Goal: Task Accomplishment & Management: Use online tool/utility

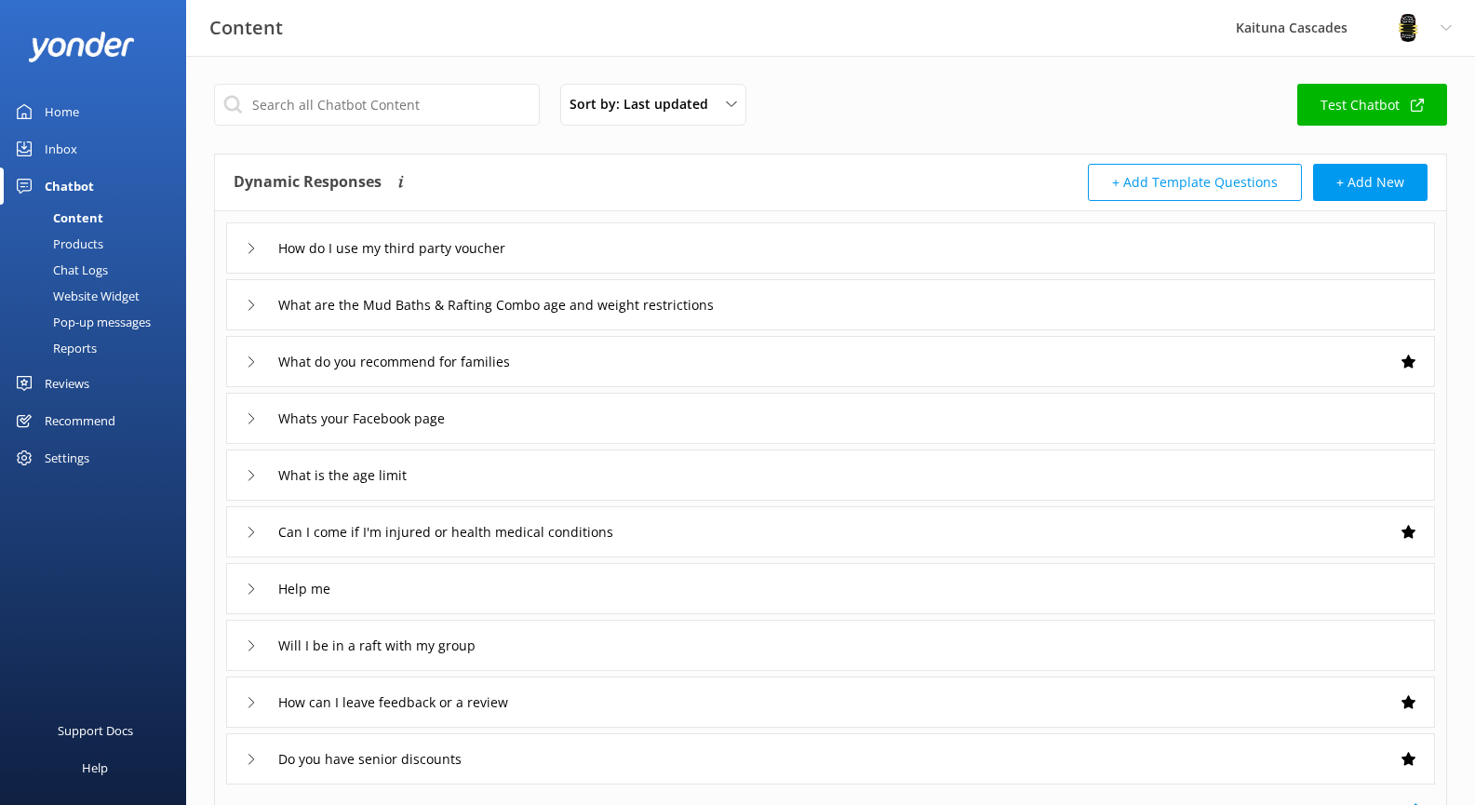
click at [93, 251] on div "Products" at bounding box center [57, 244] width 92 height 26
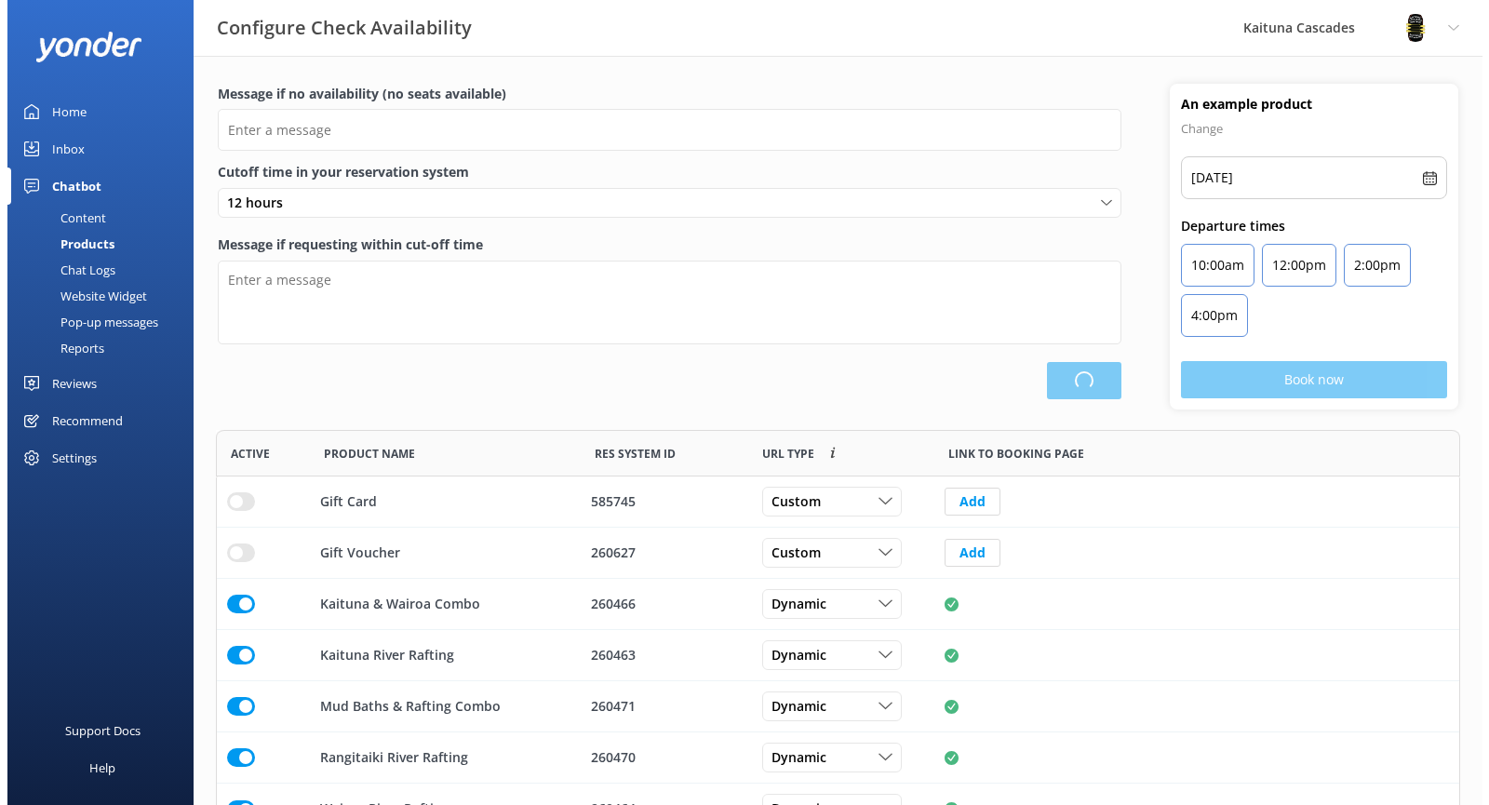
scroll to position [392, 1230]
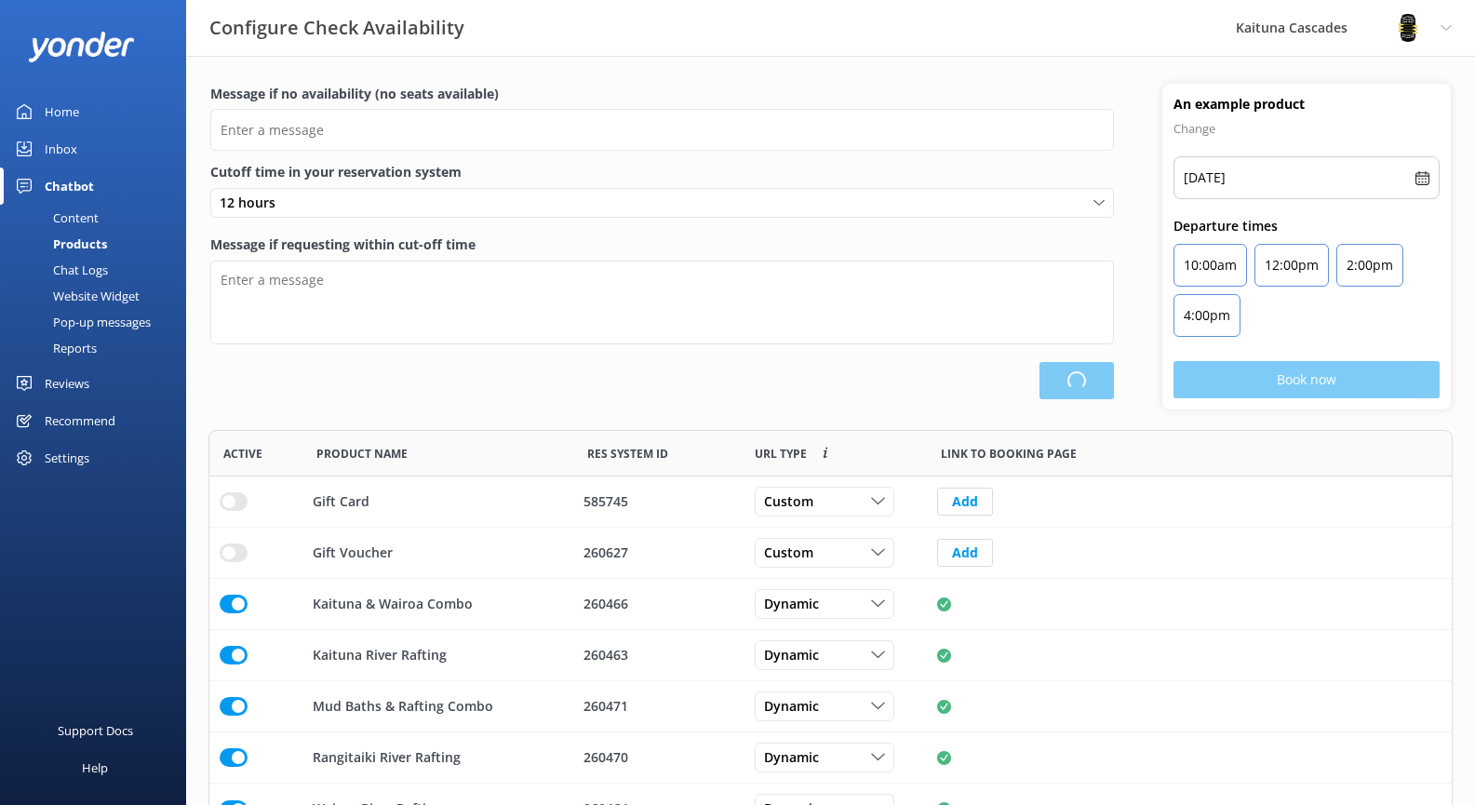
type input "There are no seats available, please check an alternative day"
type textarea "Our online booking system closes {hours} prior to departure. Please contact us …"
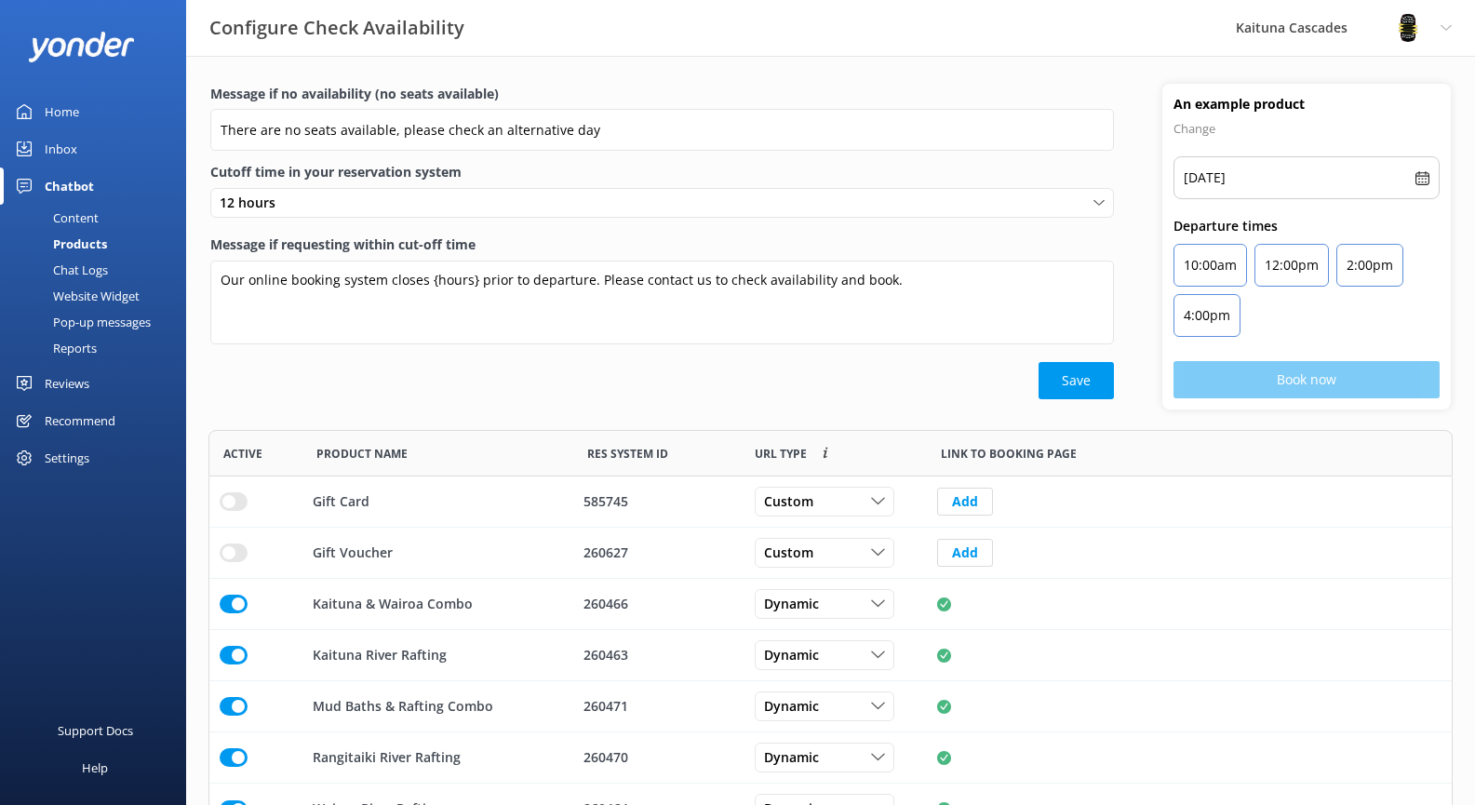
click at [93, 270] on div "Chat Logs" at bounding box center [59, 270] width 97 height 26
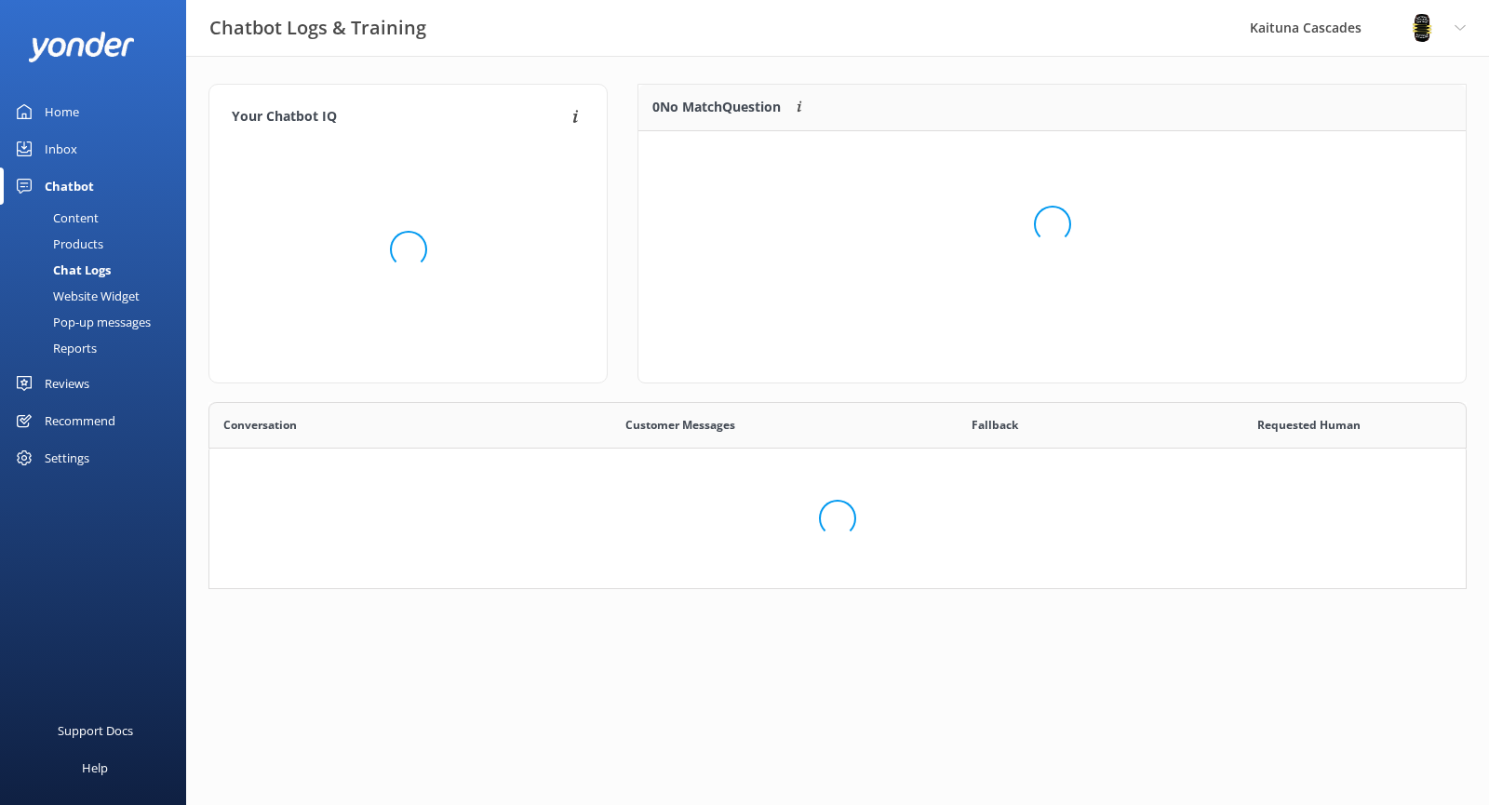
scroll to position [639, 1229]
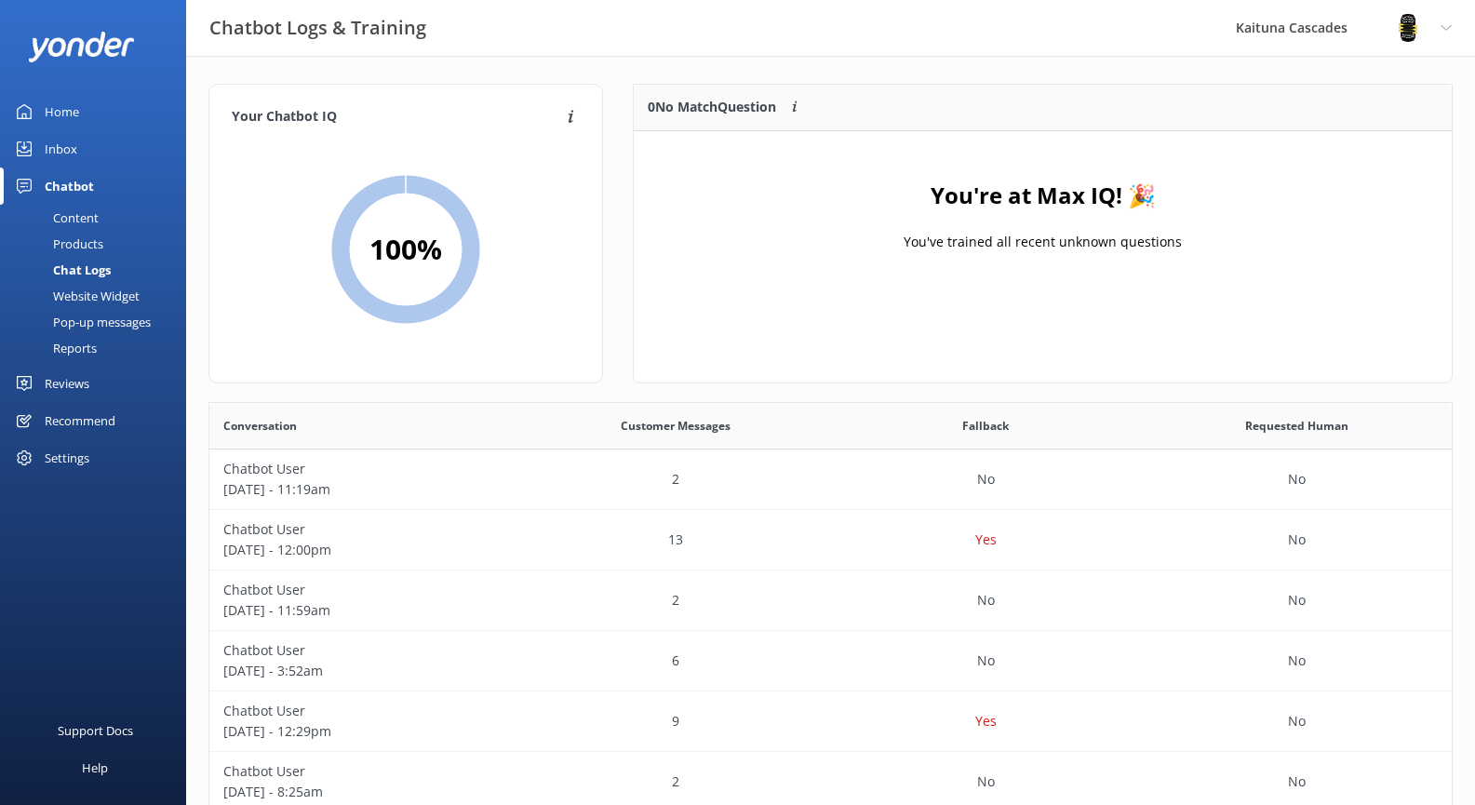
click at [93, 328] on div "Pop-up messages" at bounding box center [81, 322] width 140 height 26
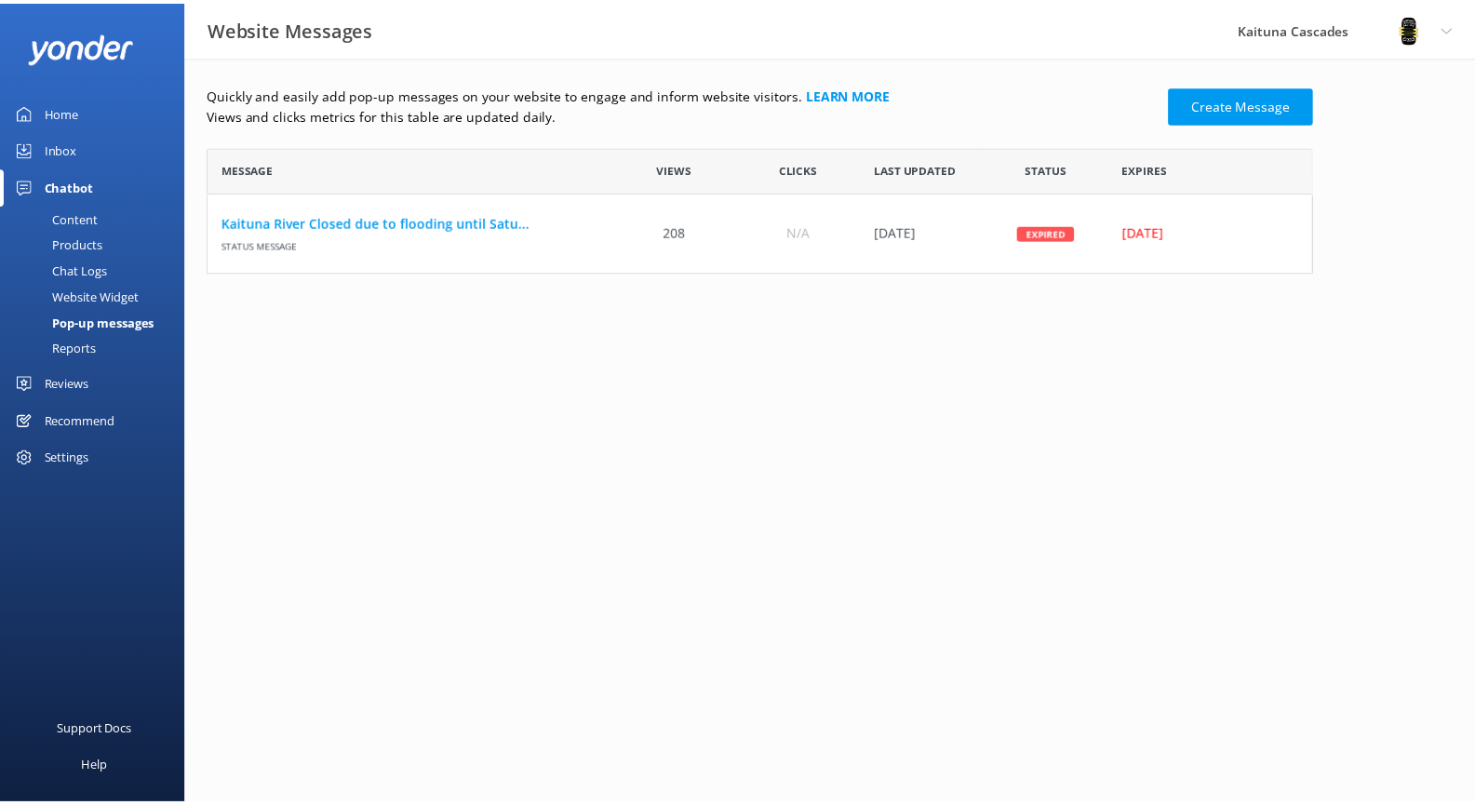
scroll to position [113, 1103]
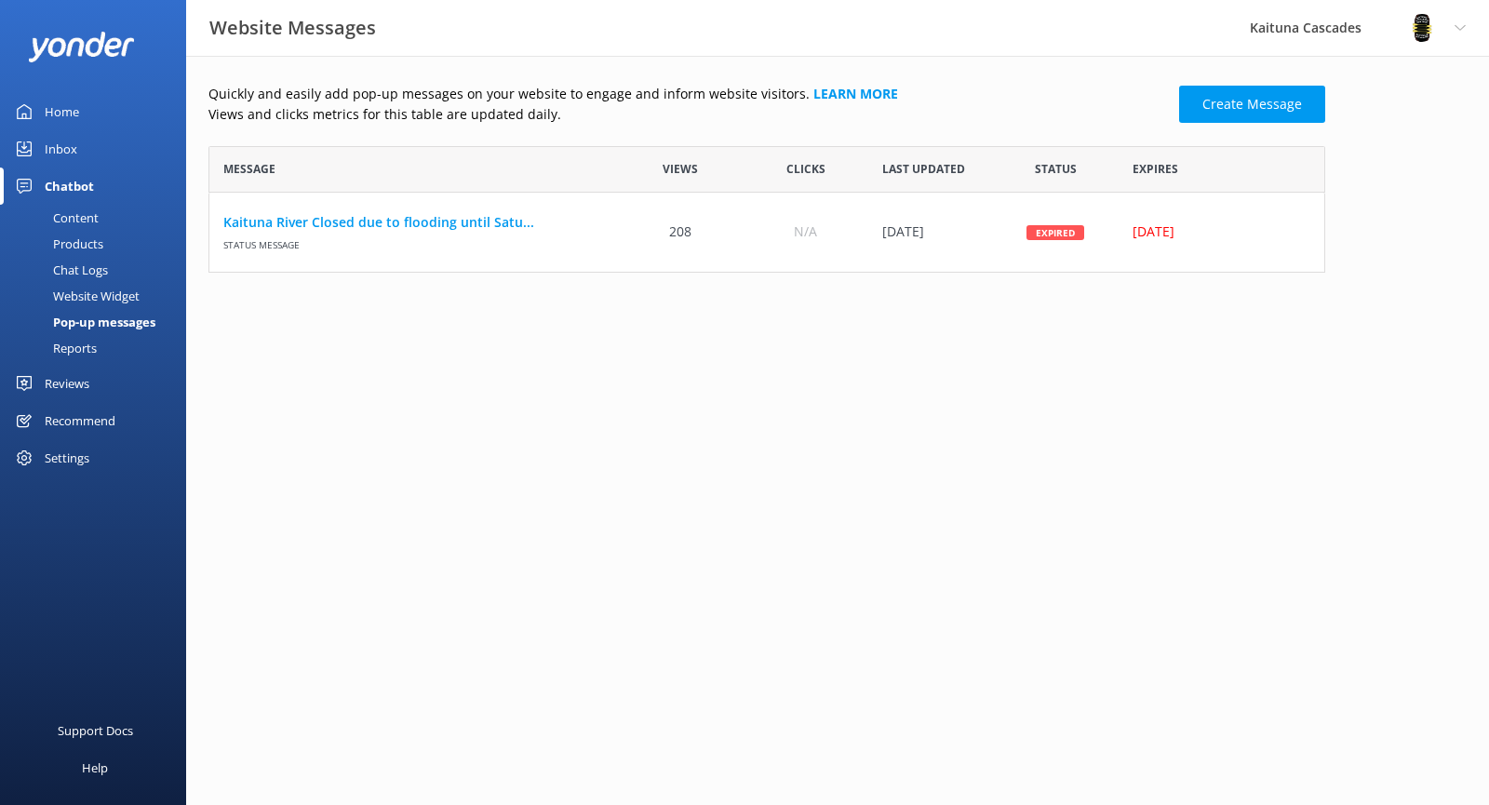
click at [77, 350] on div "Reports" at bounding box center [54, 348] width 86 height 26
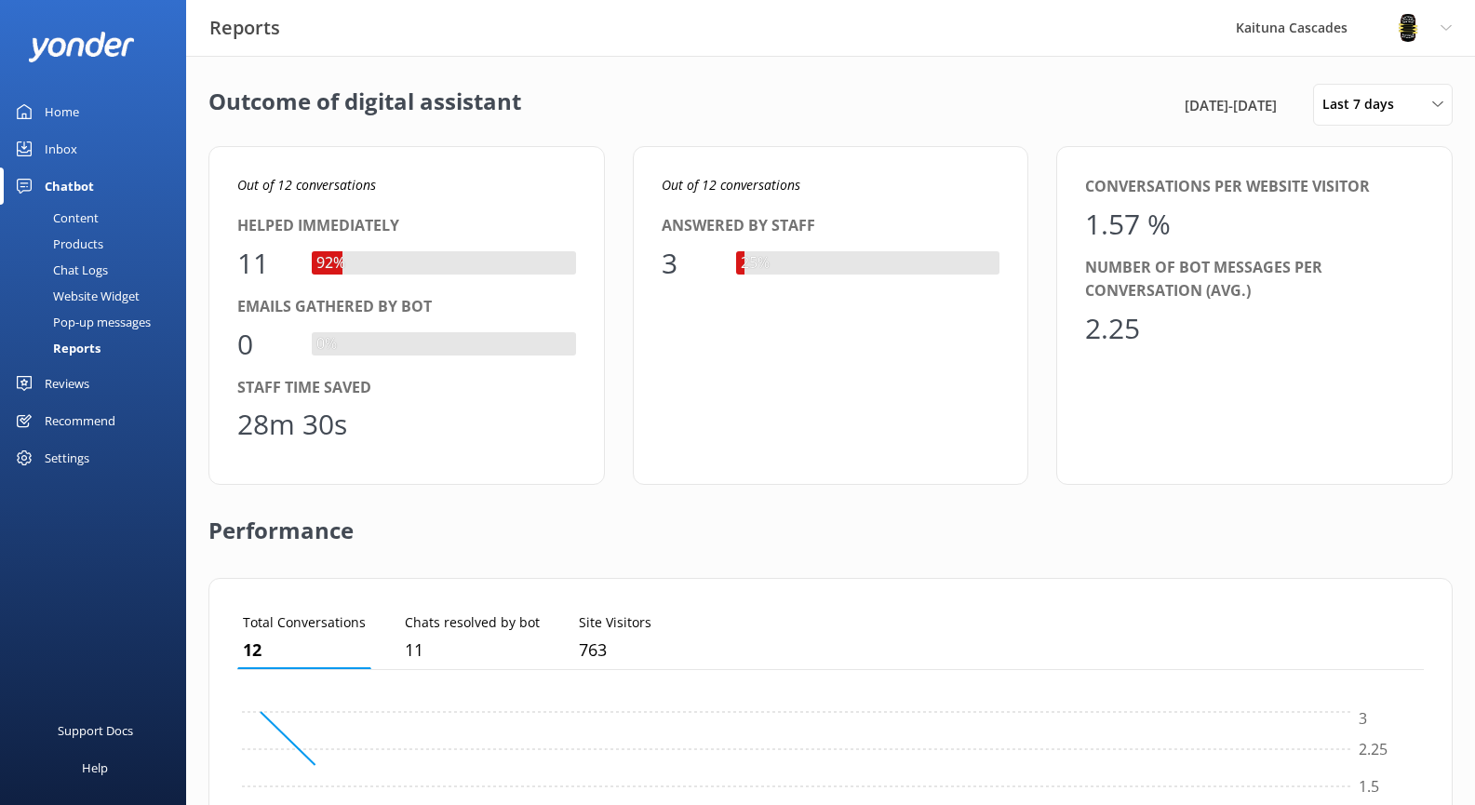
scroll to position [173, 1173]
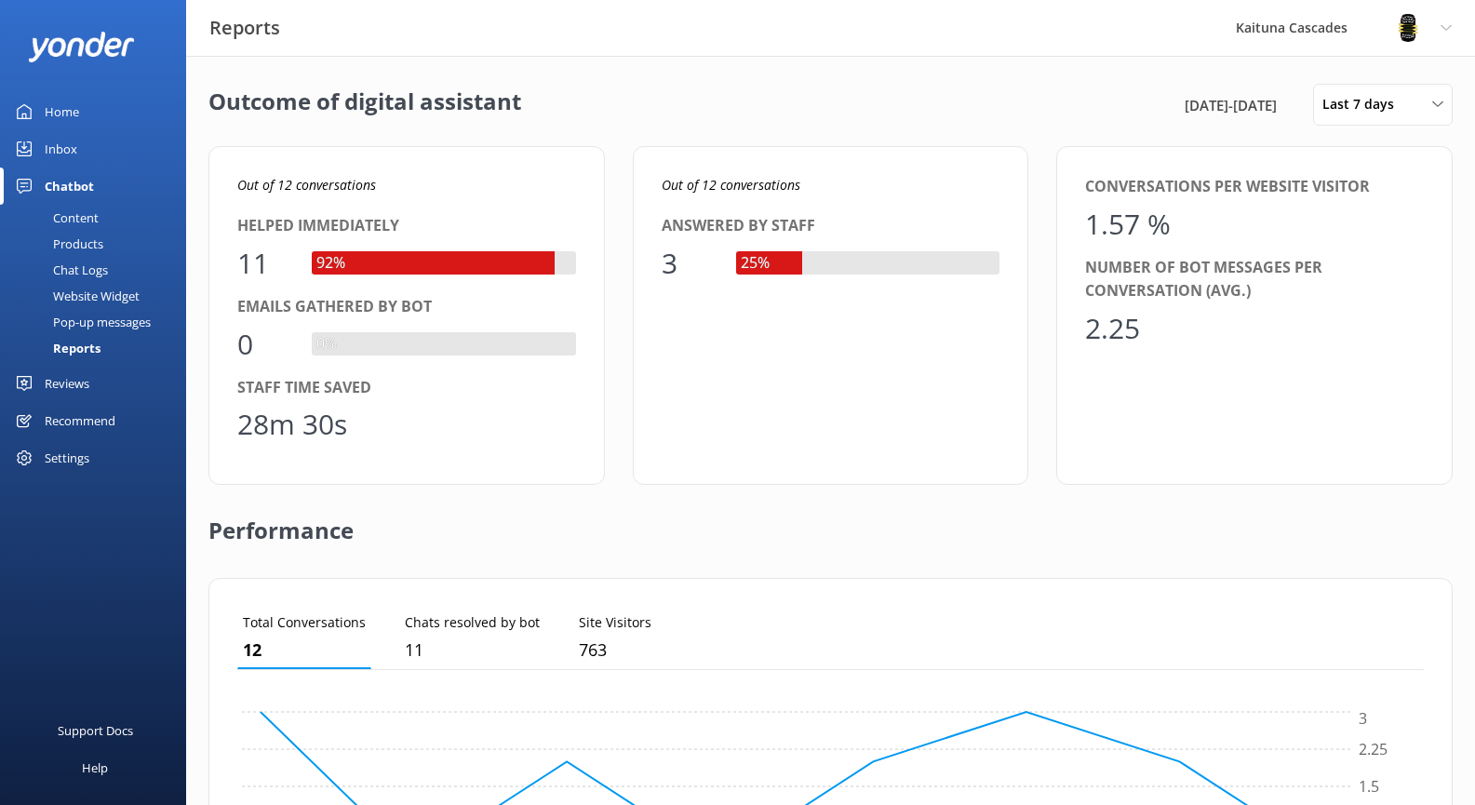
click at [87, 267] on div "Chat Logs" at bounding box center [59, 270] width 97 height 26
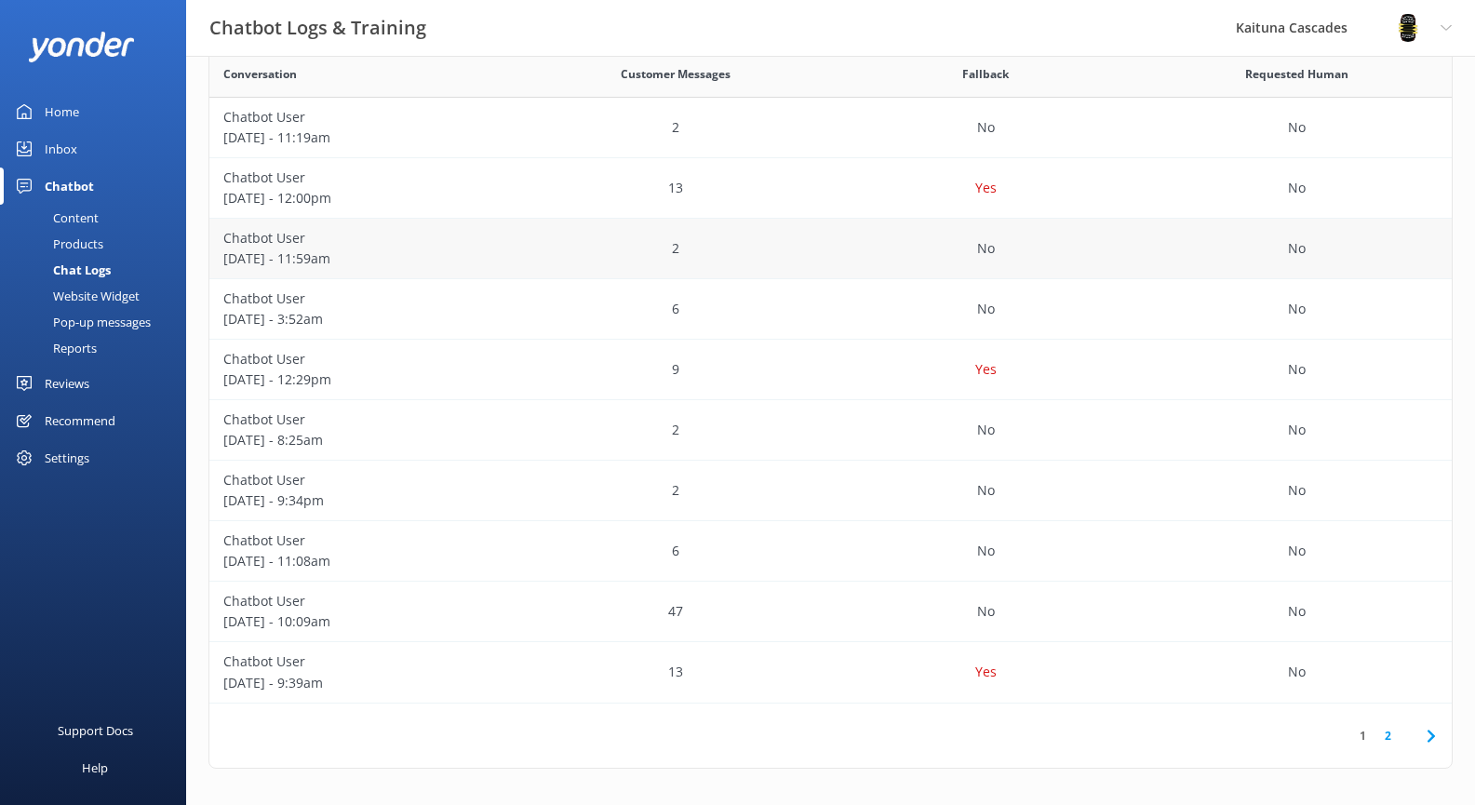
scroll to position [353, 0]
click at [1438, 733] on icon at bounding box center [1431, 735] width 22 height 22
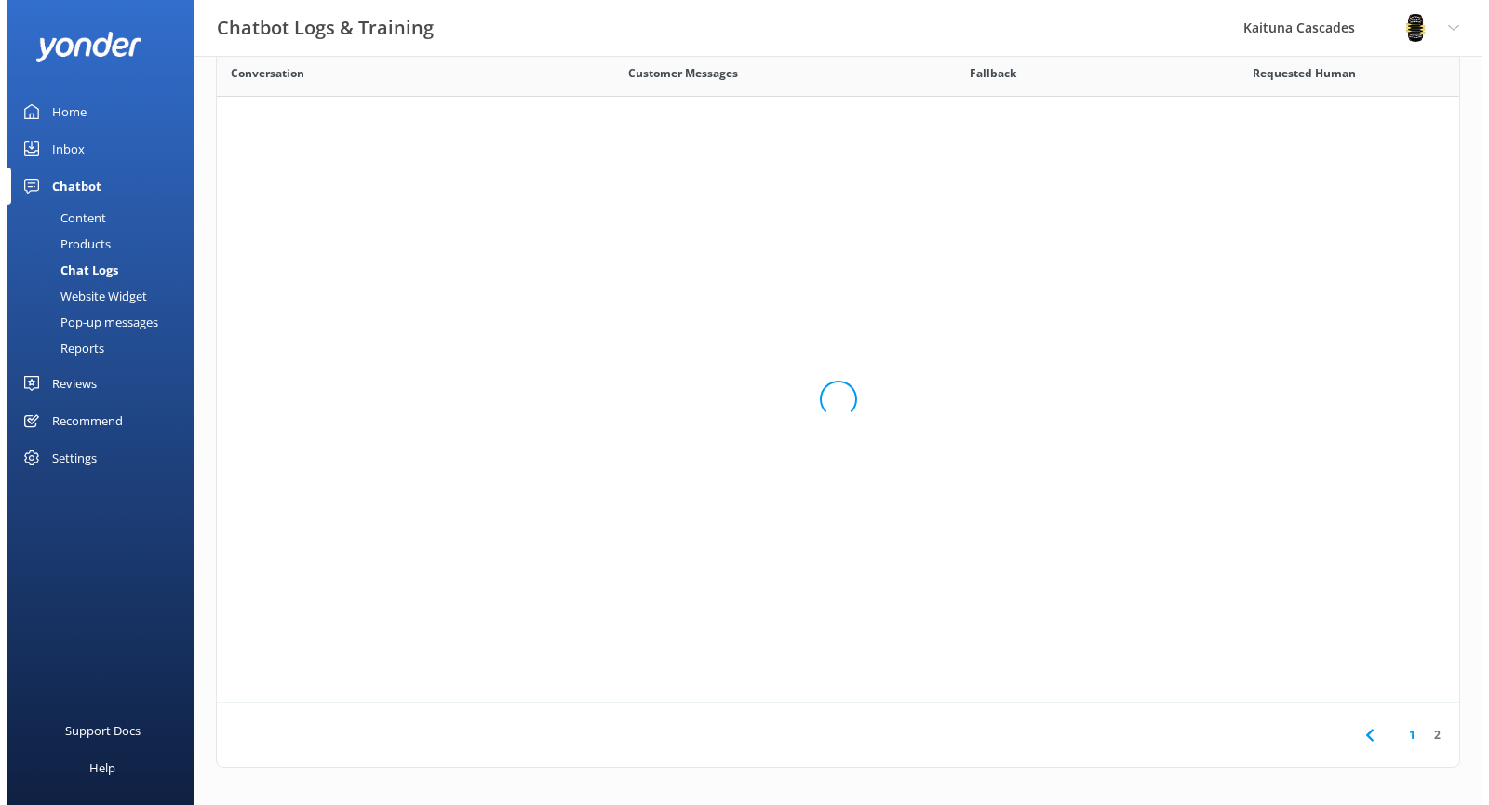
scroll to position [219, 813]
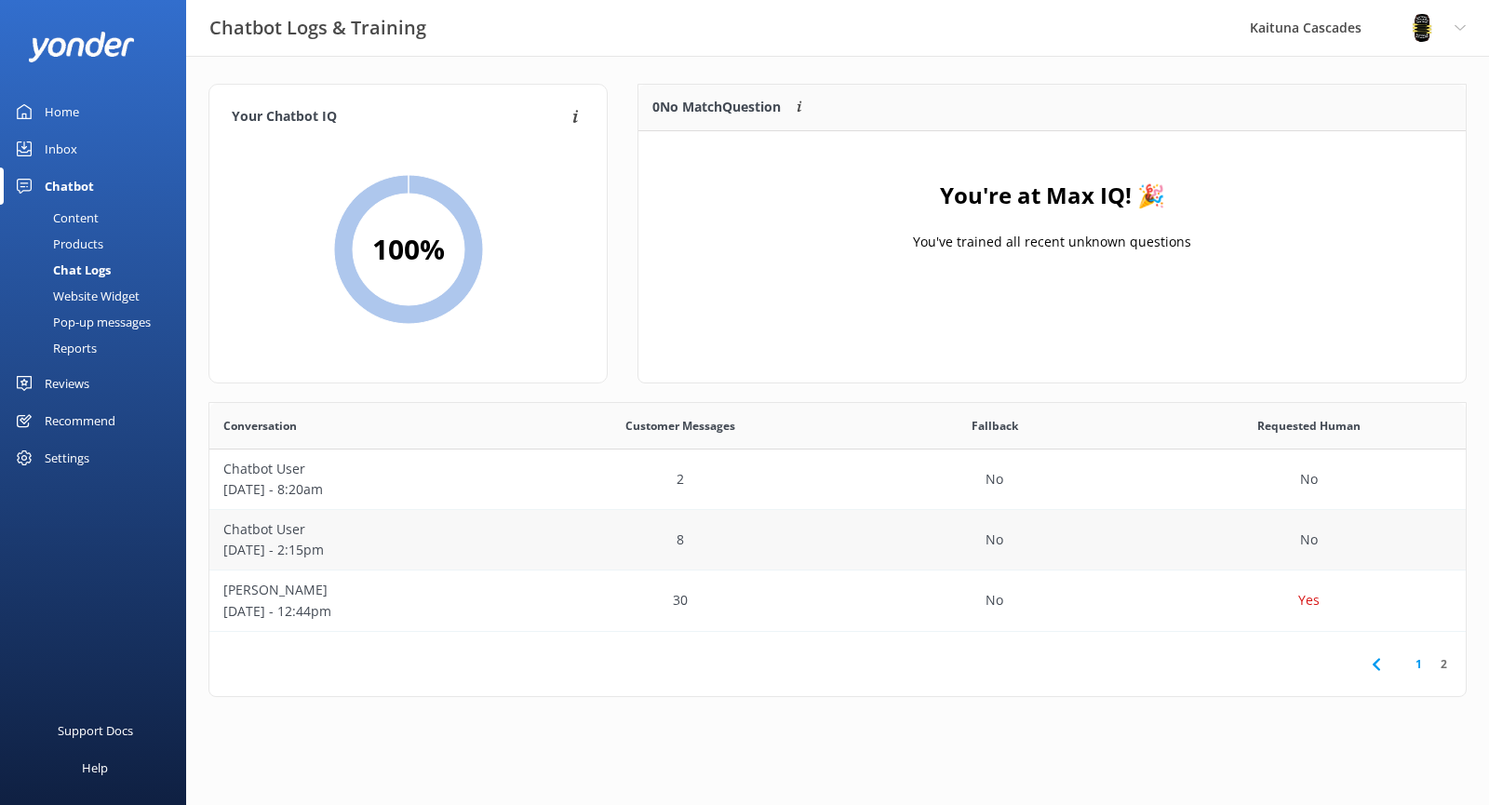
click at [1254, 522] on div "No" at bounding box center [1309, 540] width 315 height 61
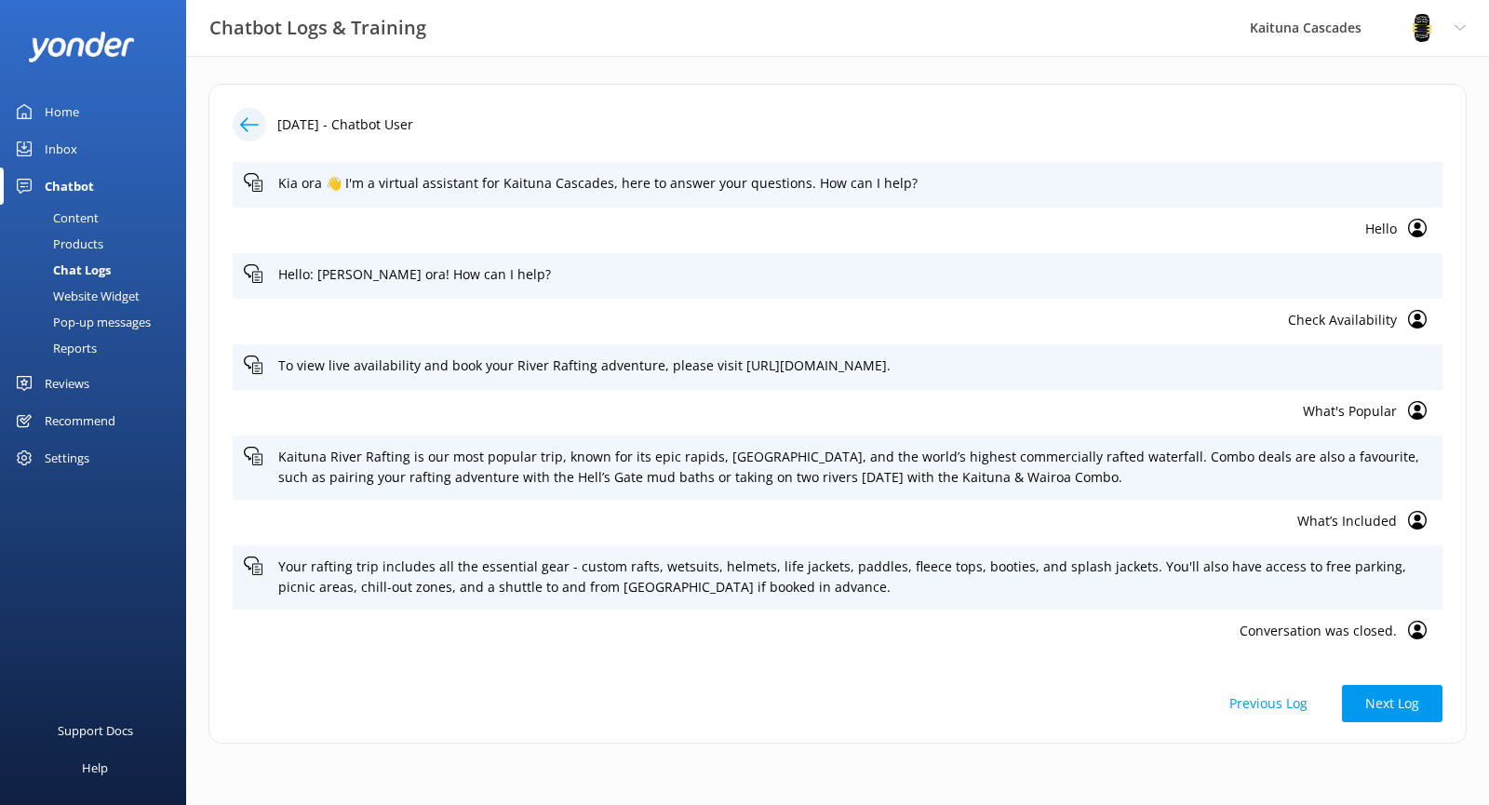
click at [253, 124] on icon at bounding box center [249, 124] width 19 height 19
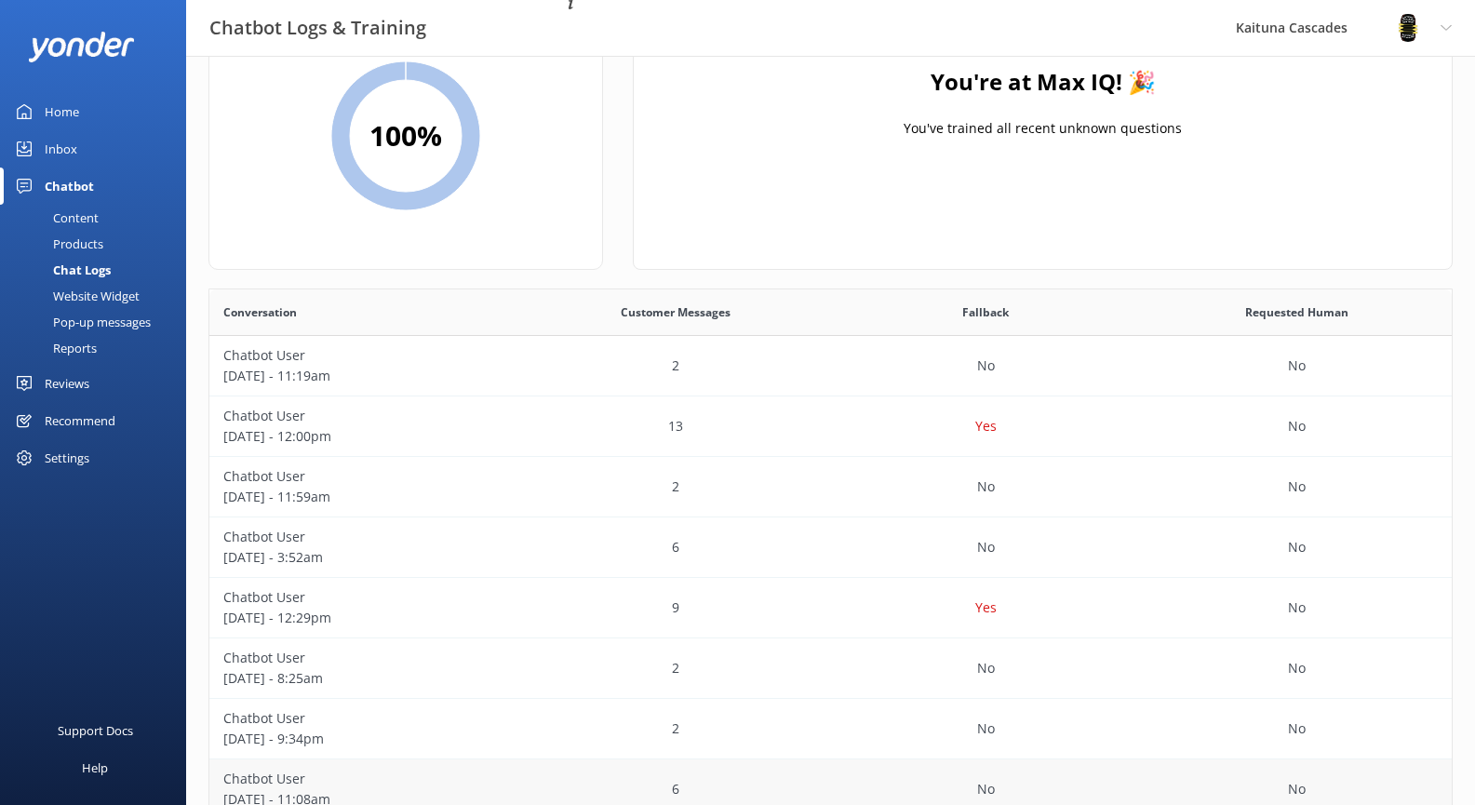
scroll to position [353, 0]
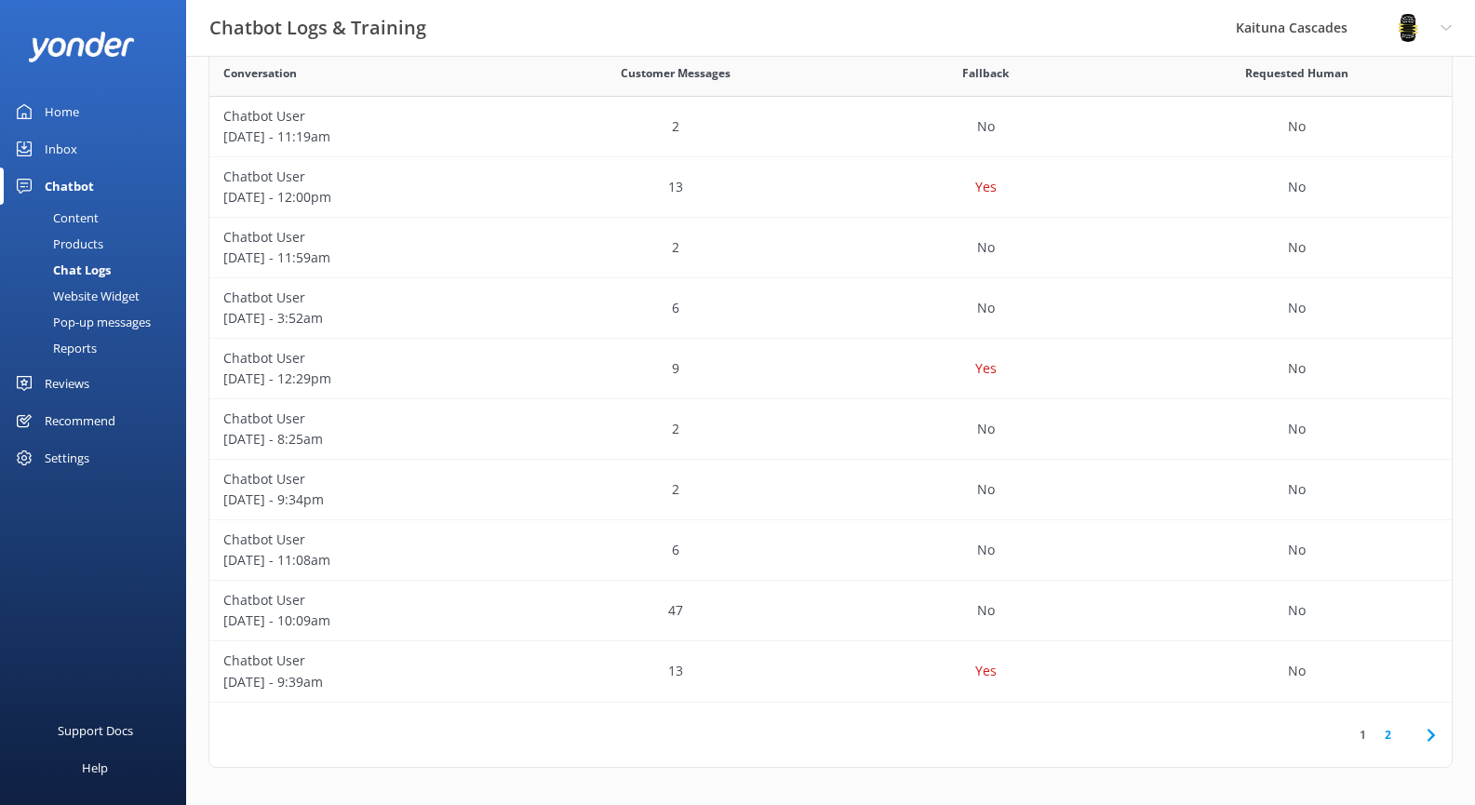
click at [1441, 739] on icon at bounding box center [1431, 735] width 22 height 22
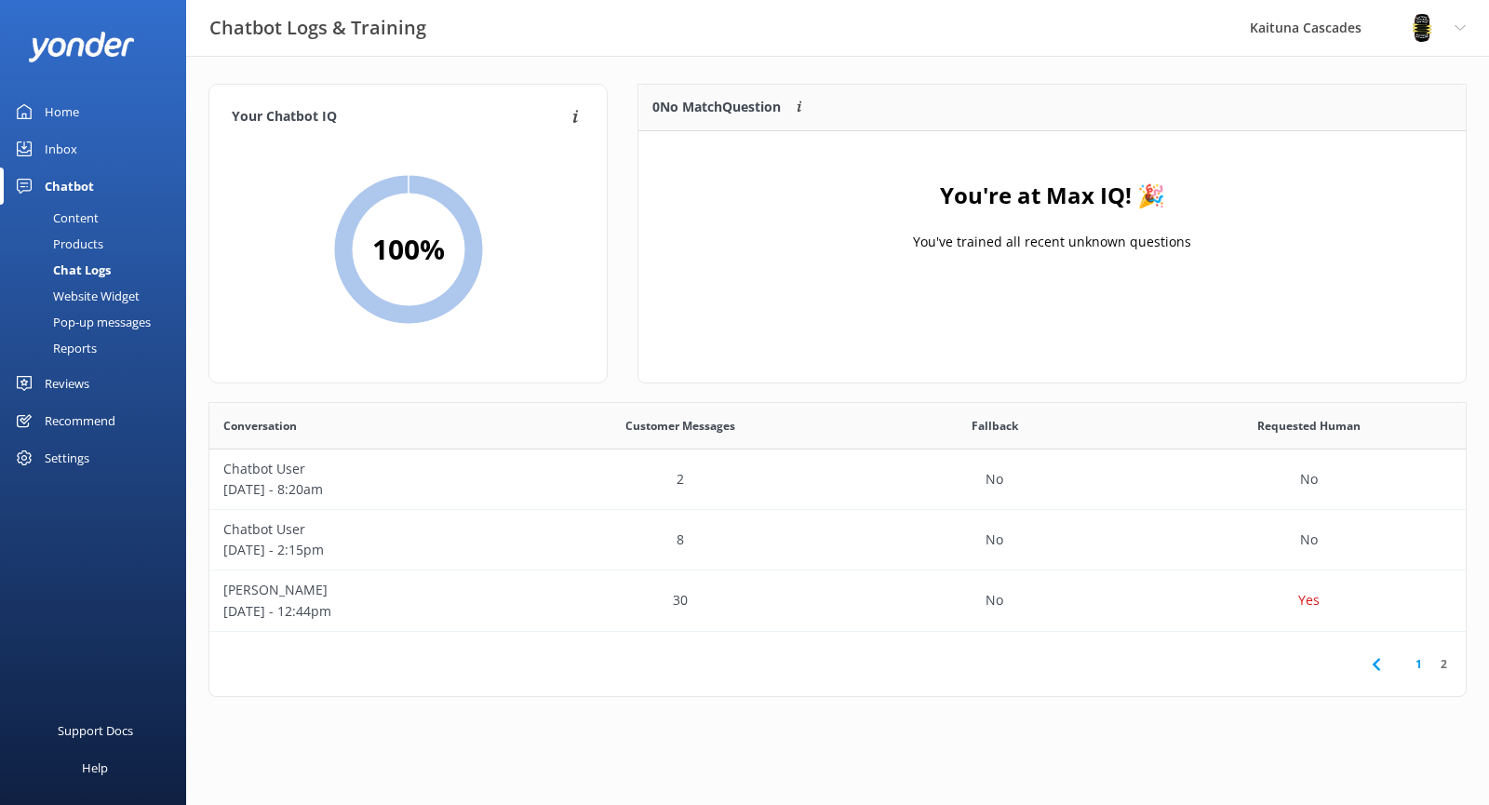
click at [1375, 668] on icon at bounding box center [1376, 664] width 22 height 22
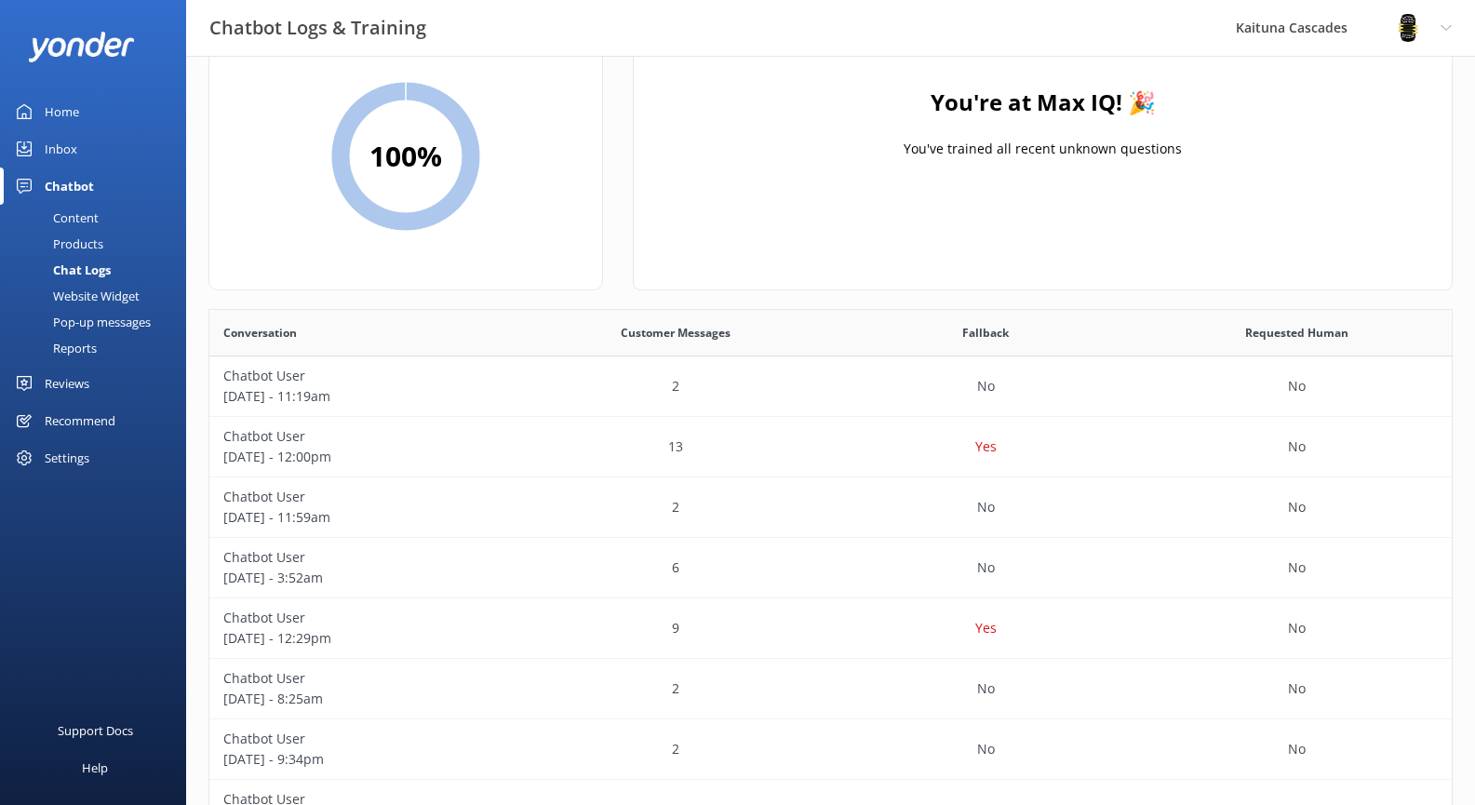
click at [72, 136] on div "Inbox" at bounding box center [61, 148] width 33 height 37
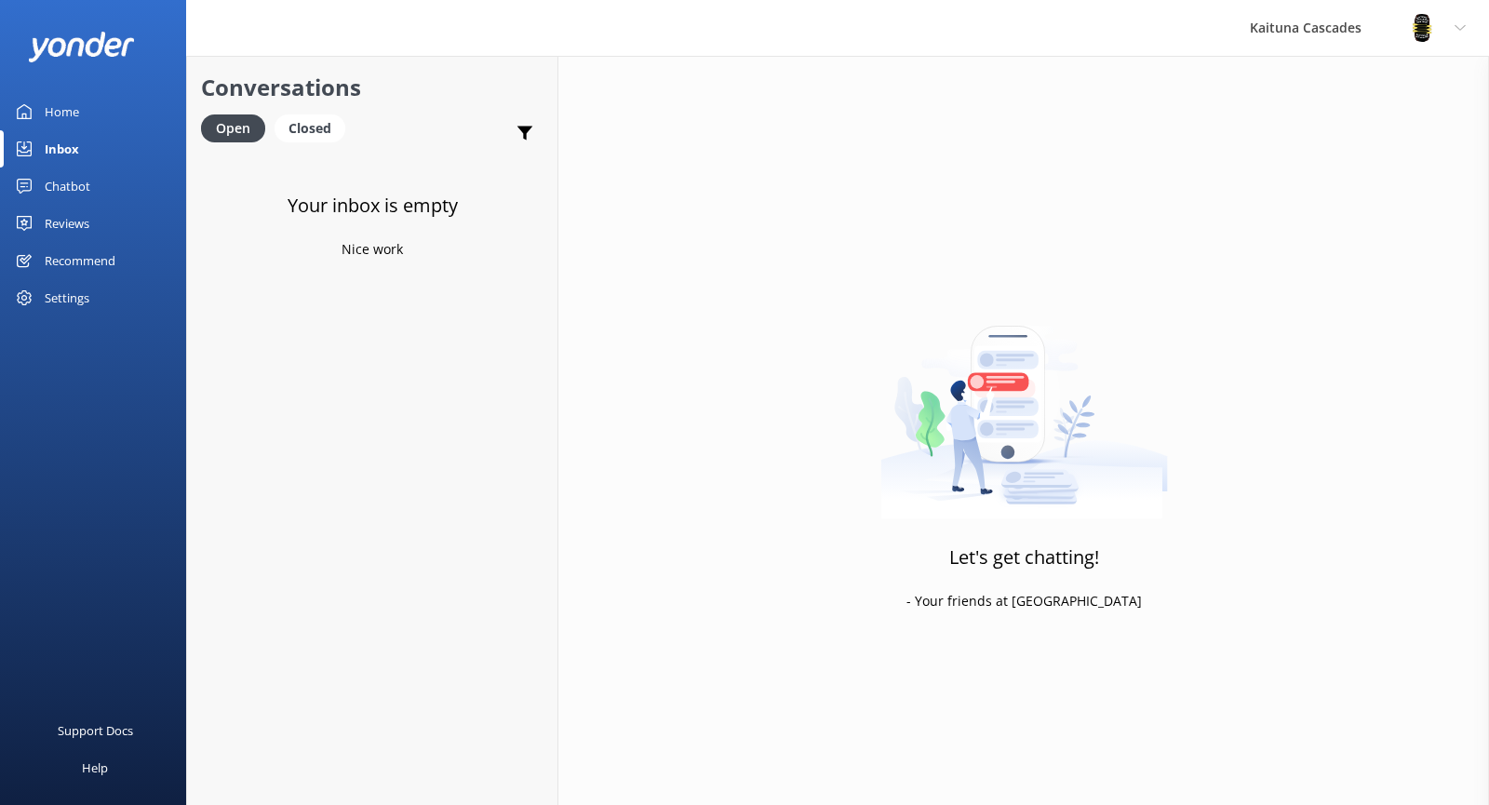
click at [74, 114] on div "Home" at bounding box center [62, 111] width 34 height 37
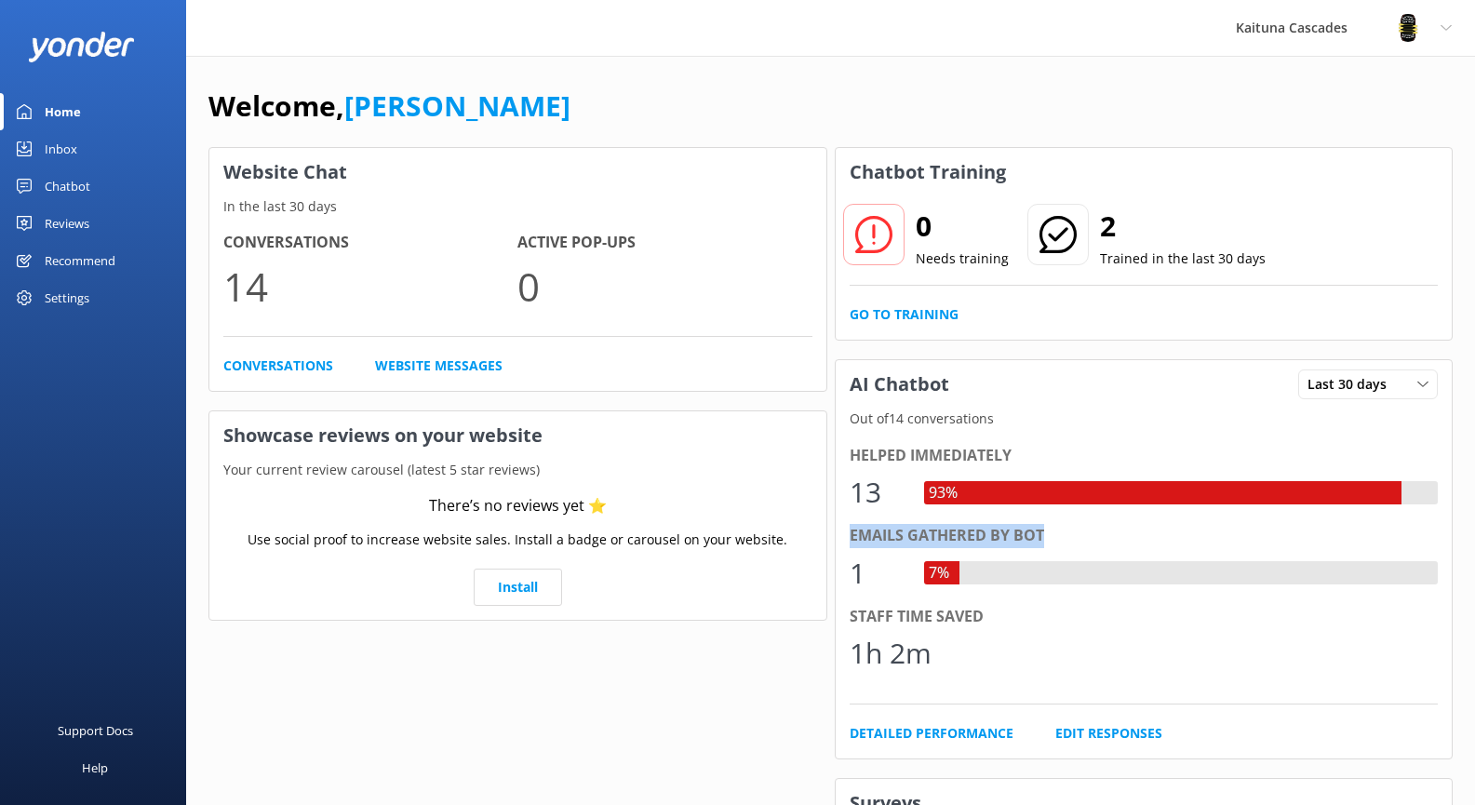
drag, startPoint x: 1050, startPoint y: 534, endPoint x: 852, endPoint y: 539, distance: 198.3
click at [852, 539] on div "Emails gathered by bot" at bounding box center [1144, 536] width 589 height 24
click at [66, 186] on div "Chatbot" at bounding box center [68, 186] width 46 height 37
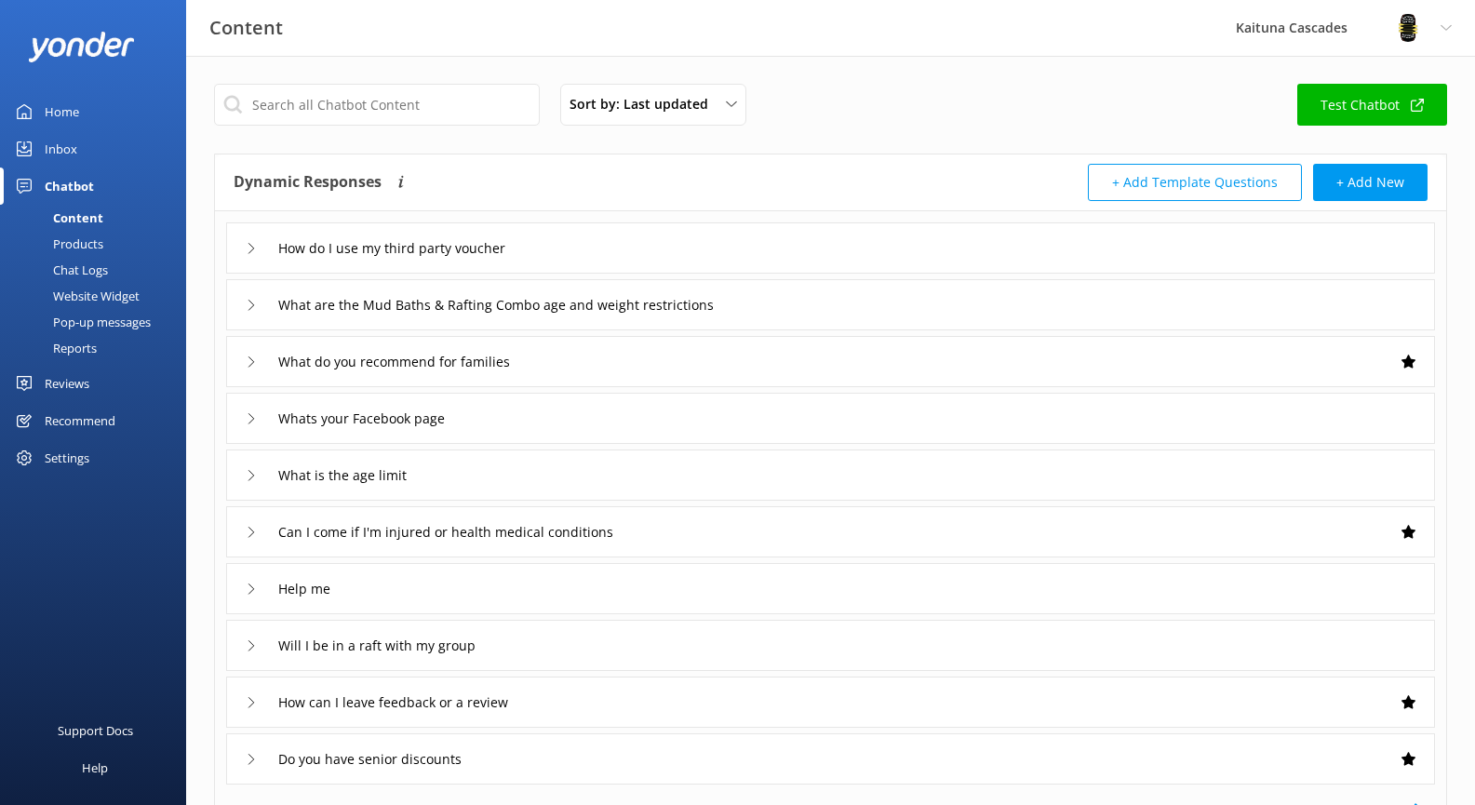
click at [87, 270] on div "Chat Logs" at bounding box center [59, 270] width 97 height 26
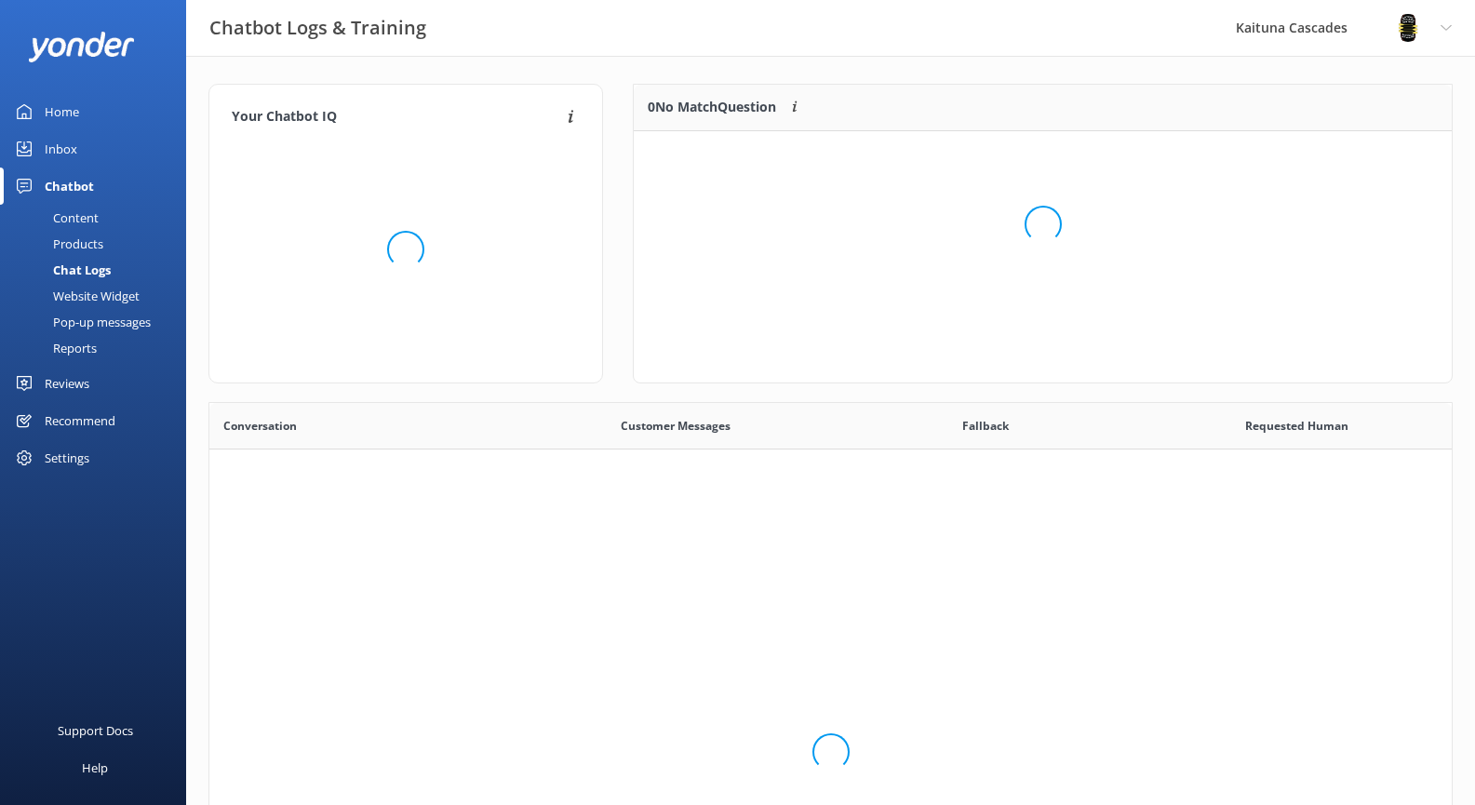
scroll to position [15, 15]
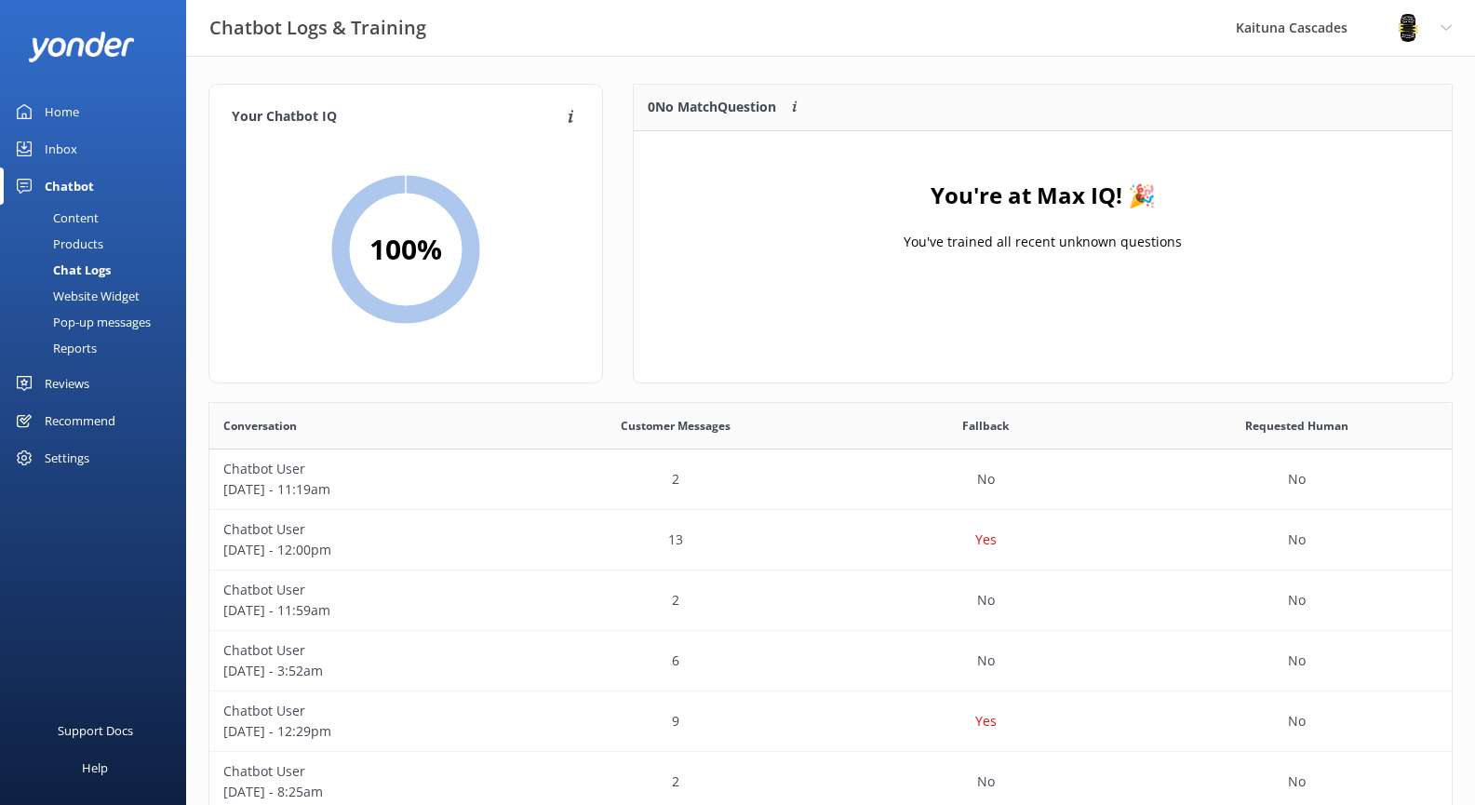
click at [55, 157] on div "Inbox" at bounding box center [61, 148] width 33 height 37
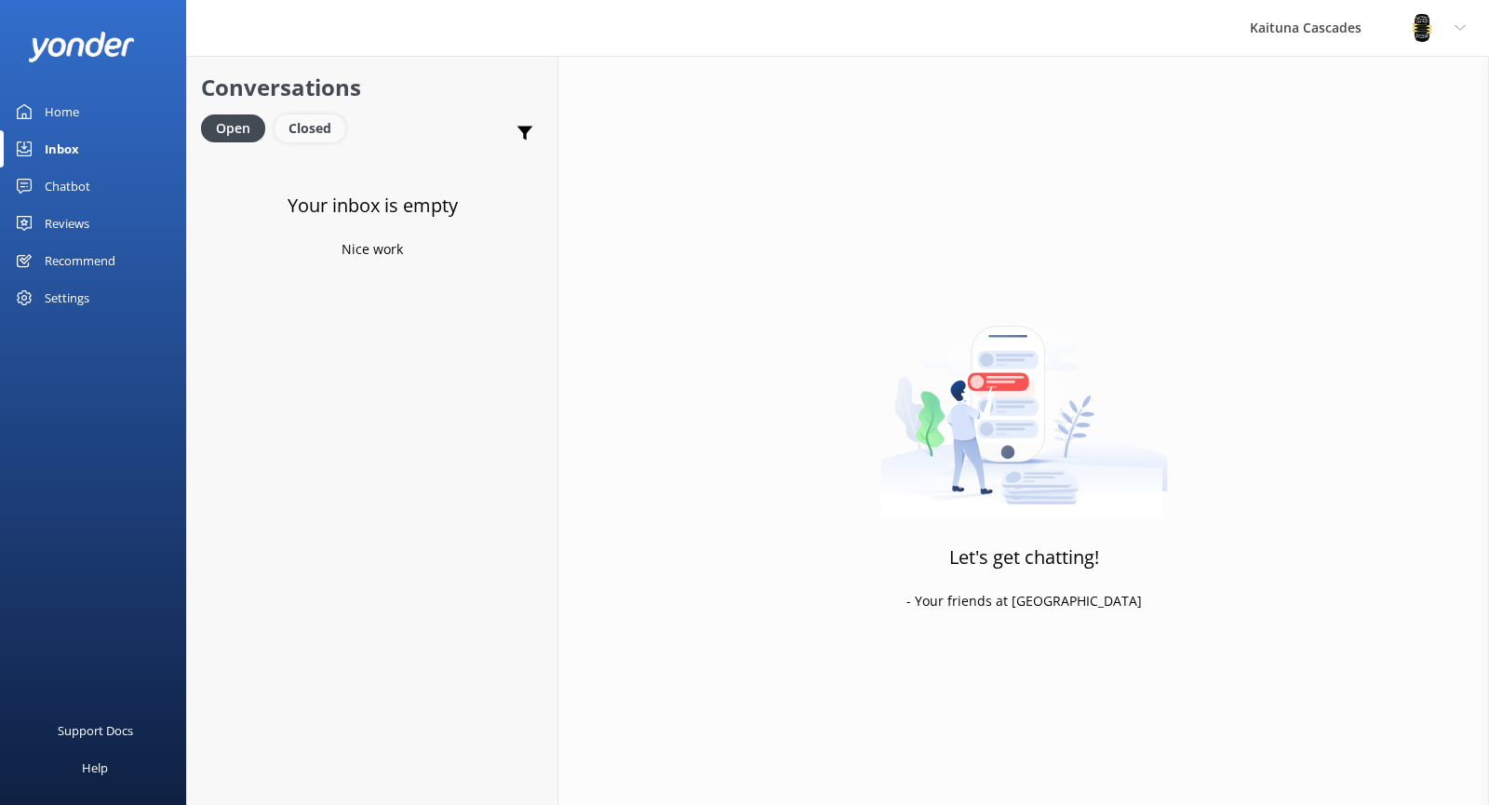
click at [310, 128] on div "Closed" at bounding box center [310, 128] width 71 height 28
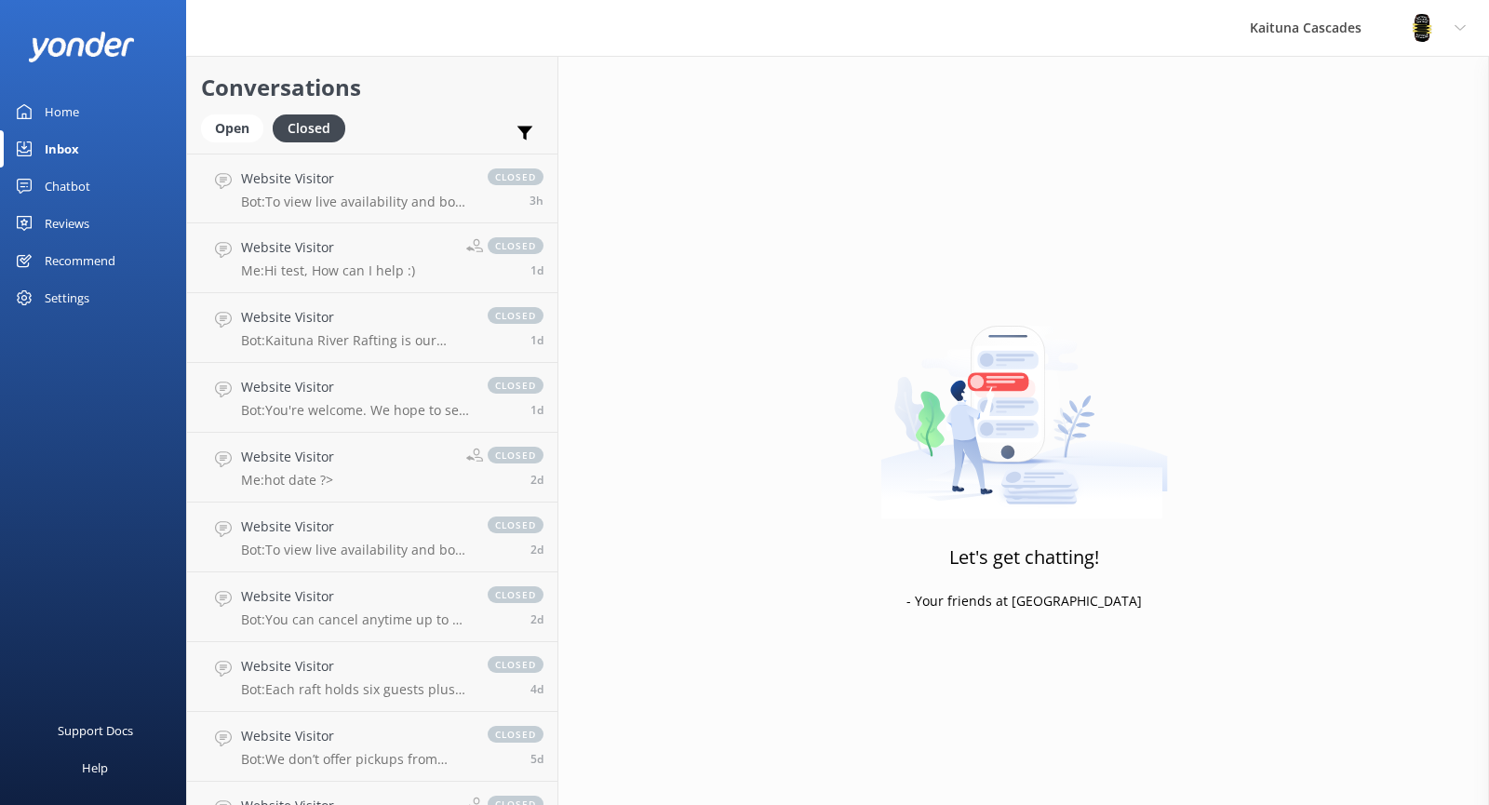
click at [65, 120] on div "Home" at bounding box center [62, 111] width 34 height 37
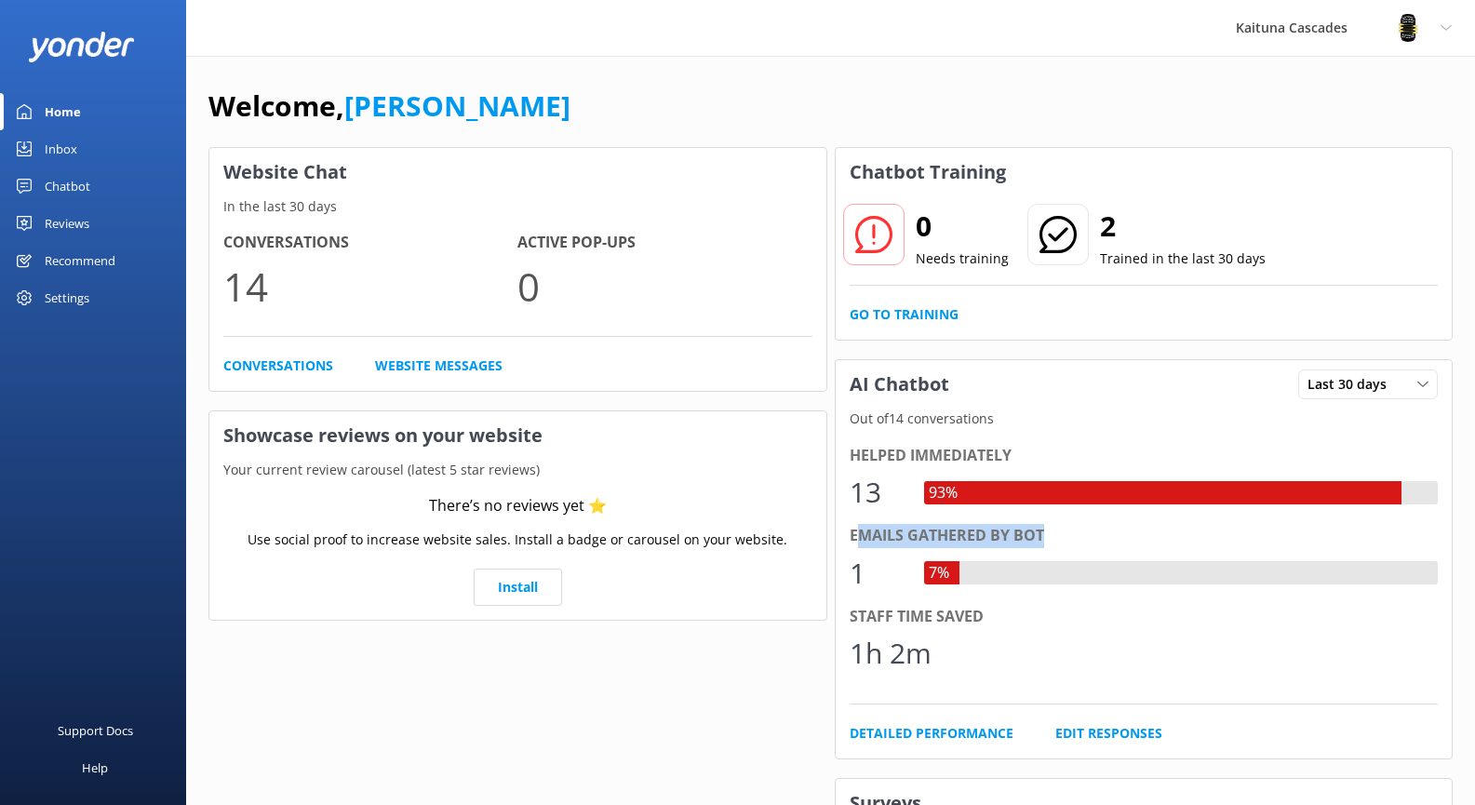
drag, startPoint x: 1054, startPoint y: 532, endPoint x: 854, endPoint y: 539, distance: 200.2
click at [854, 539] on div "Emails gathered by bot" at bounding box center [1144, 536] width 589 height 24
click at [716, 99] on div "Welcome, [PERSON_NAME]" at bounding box center [830, 115] width 1244 height 63
click at [981, 734] on link "Detailed Performance" at bounding box center [932, 733] width 164 height 20
